Goal: Information Seeking & Learning: Learn about a topic

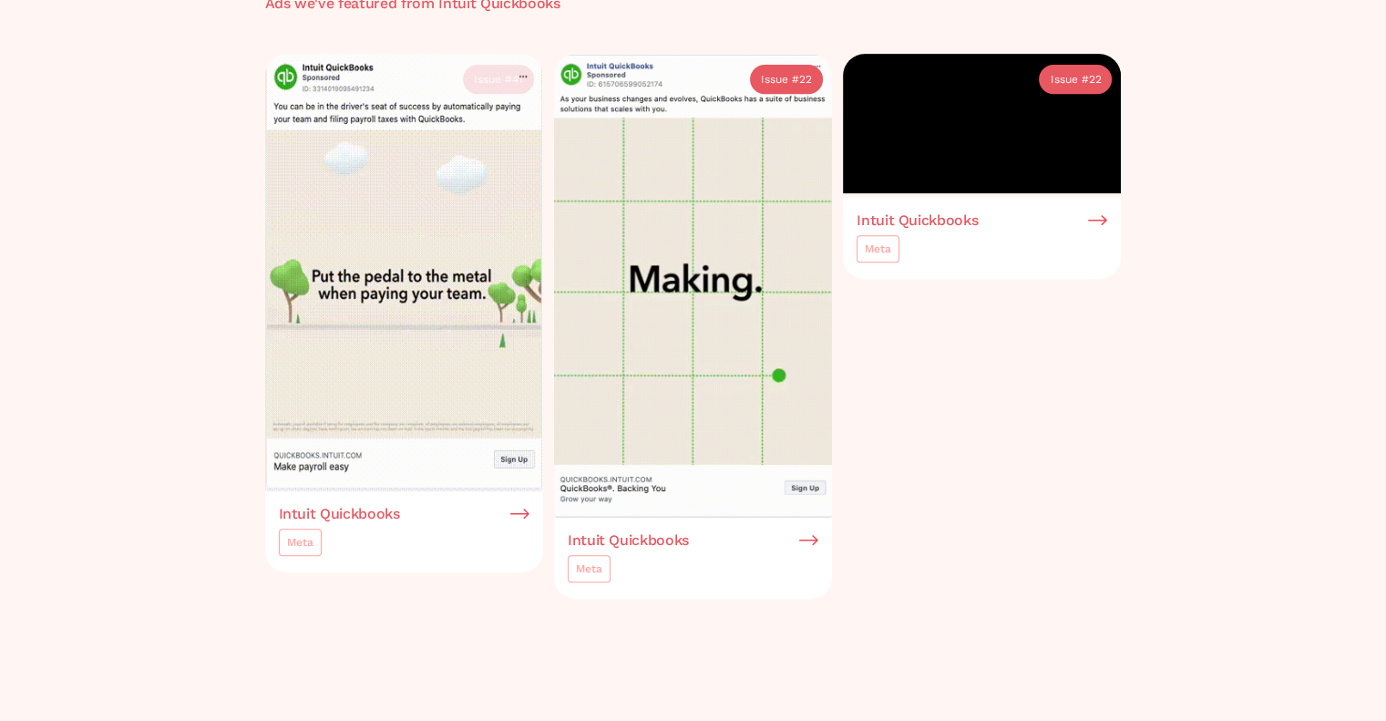
scroll to position [1002, 0]
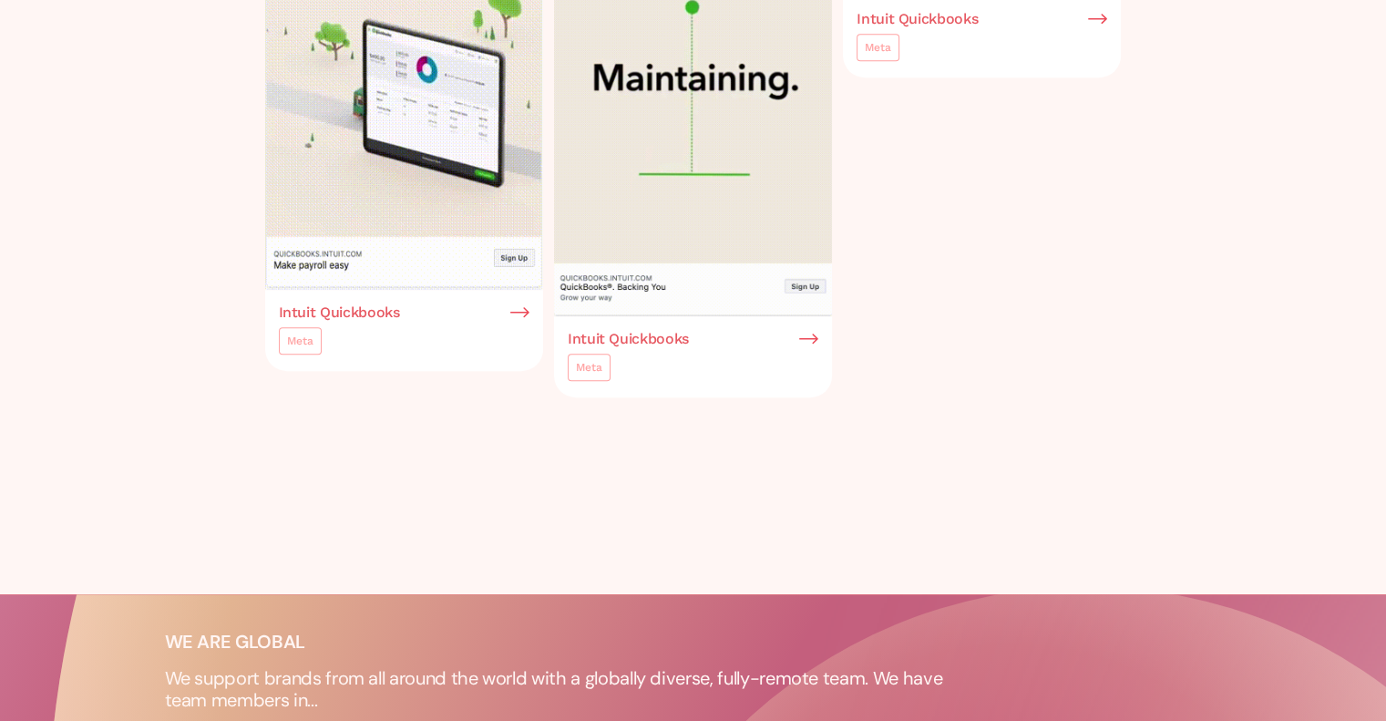
drag, startPoint x: 301, startPoint y: 338, endPoint x: 338, endPoint y: 370, distance: 49.1
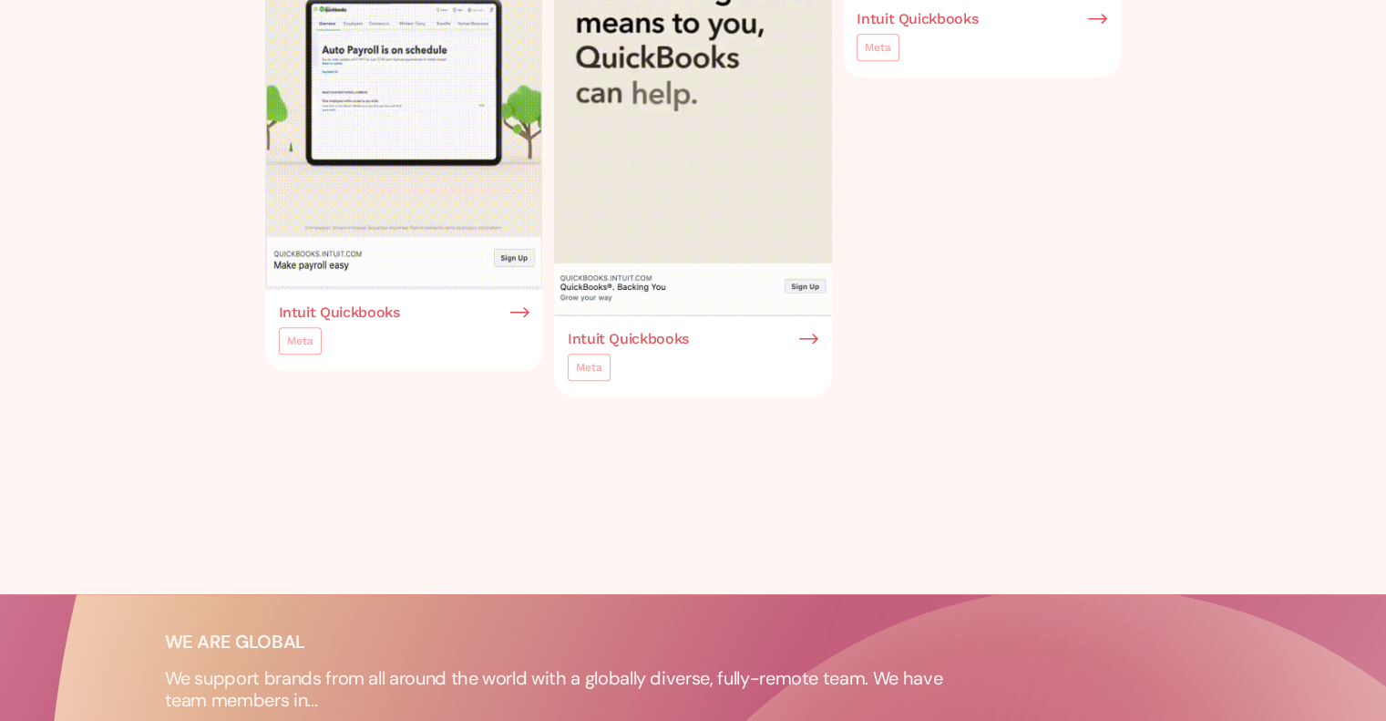
click at [301, 338] on div "Meta" at bounding box center [300, 341] width 26 height 18
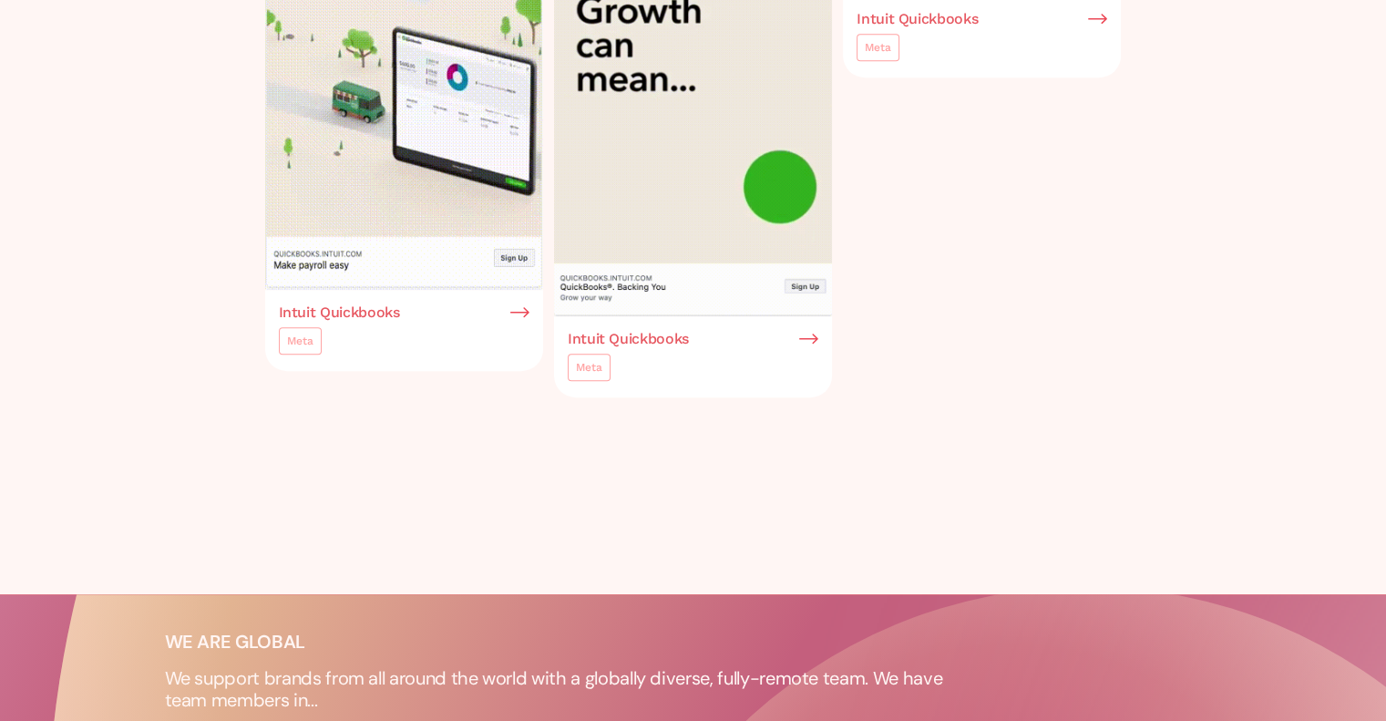
click at [608, 371] on link "Meta" at bounding box center [589, 366] width 43 height 27
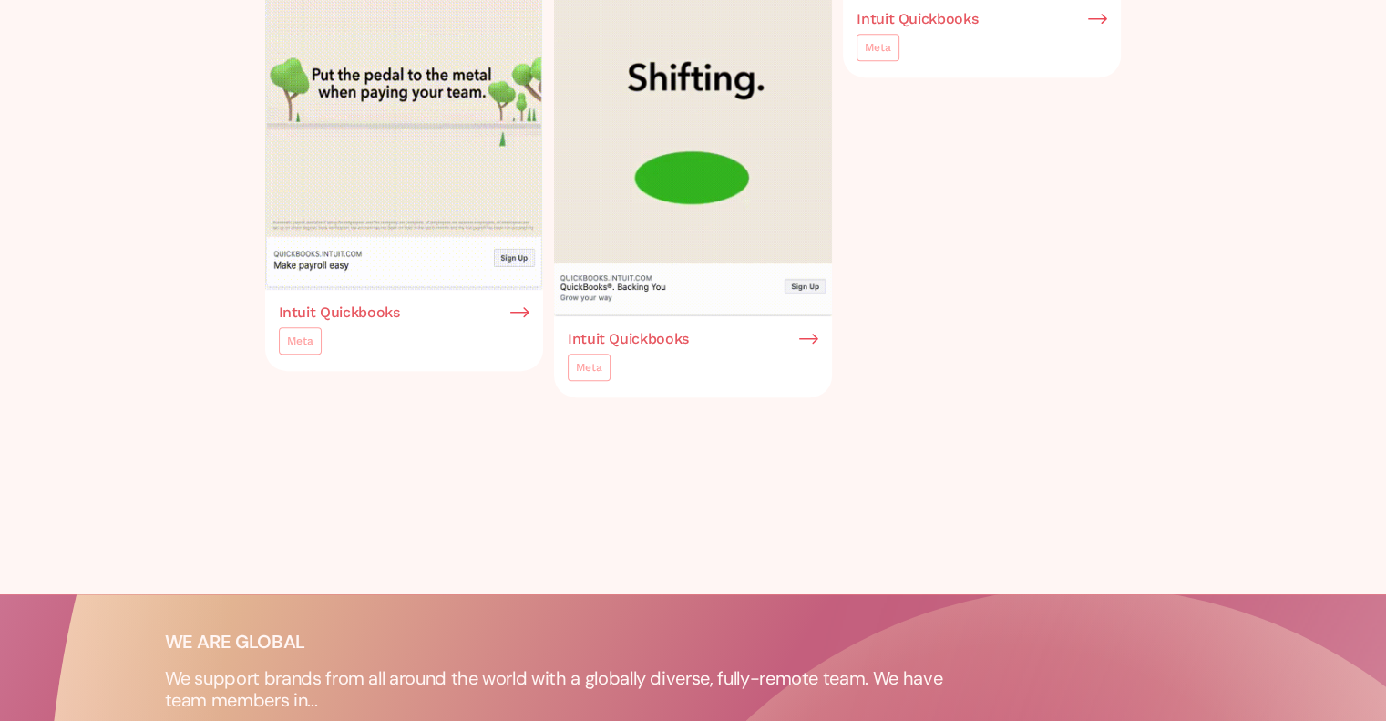
click at [528, 313] on img at bounding box center [519, 312] width 19 height 16
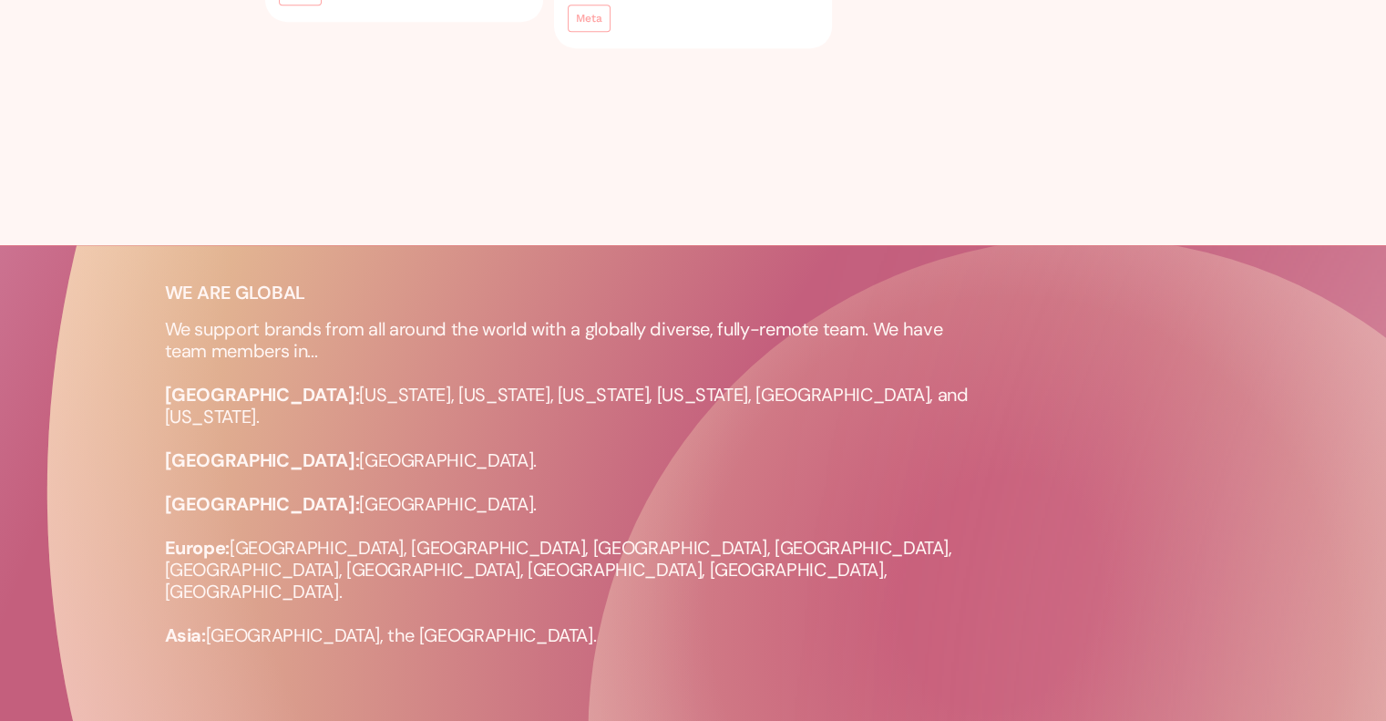
scroll to position [1535, 0]
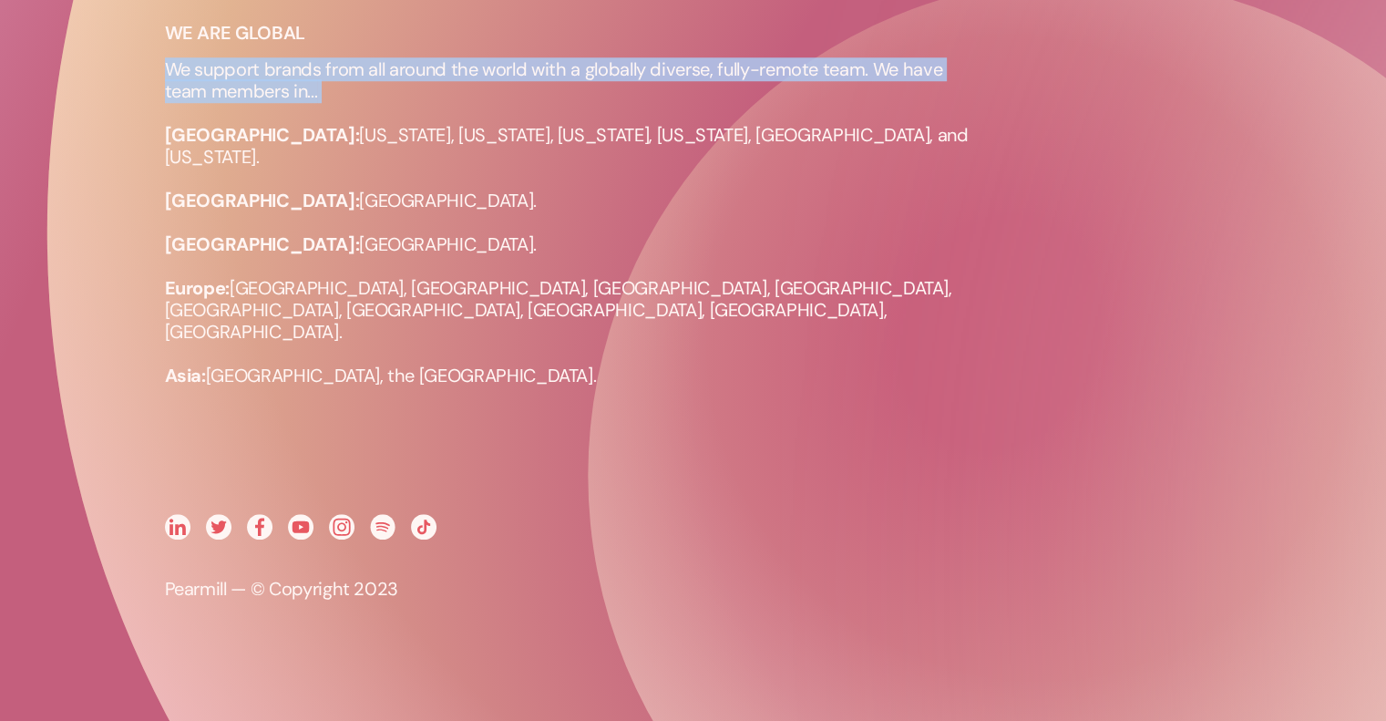
drag, startPoint x: 231, startPoint y: 142, endPoint x: 343, endPoint y: 124, distance: 114.4
click at [343, 124] on p "We support brands from all around the world with a globally diverse, fully-remo…" at bounding box center [575, 222] width 820 height 328
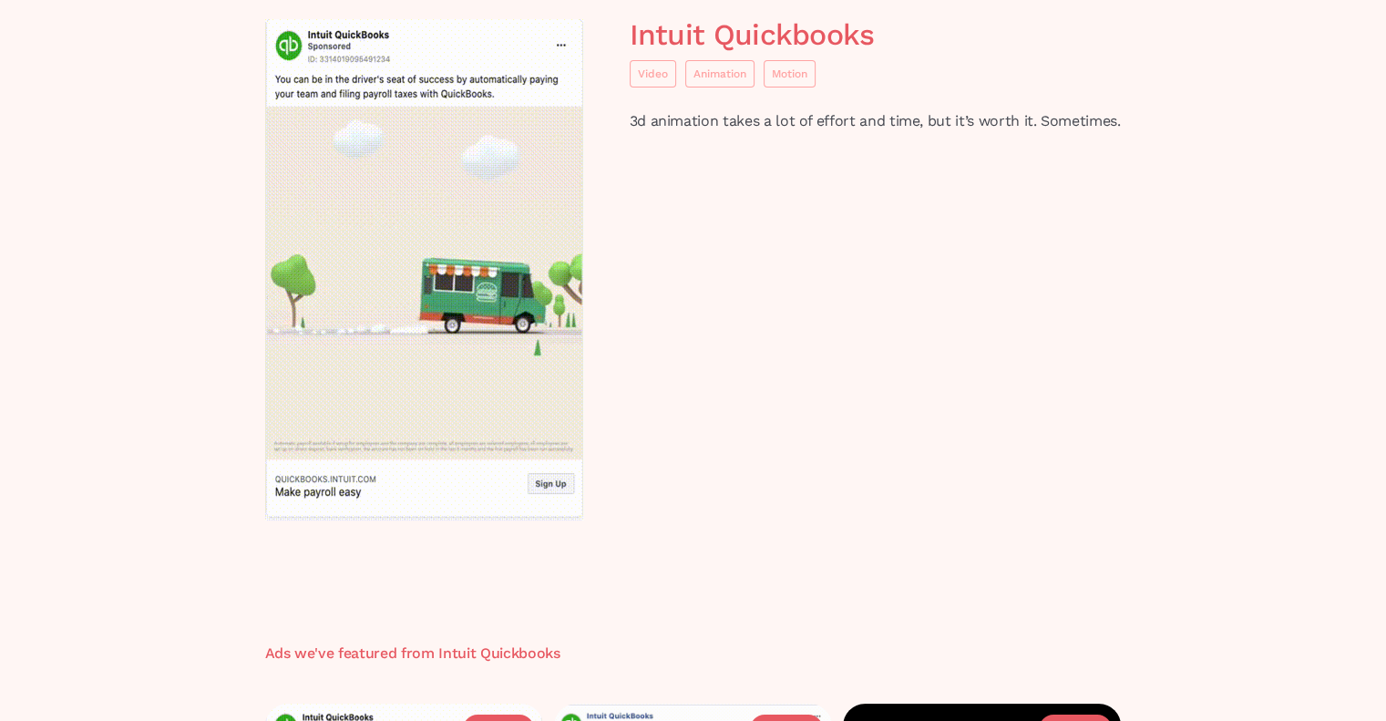
scroll to position [0, 0]
